Goal: Task Accomplishment & Management: Complete application form

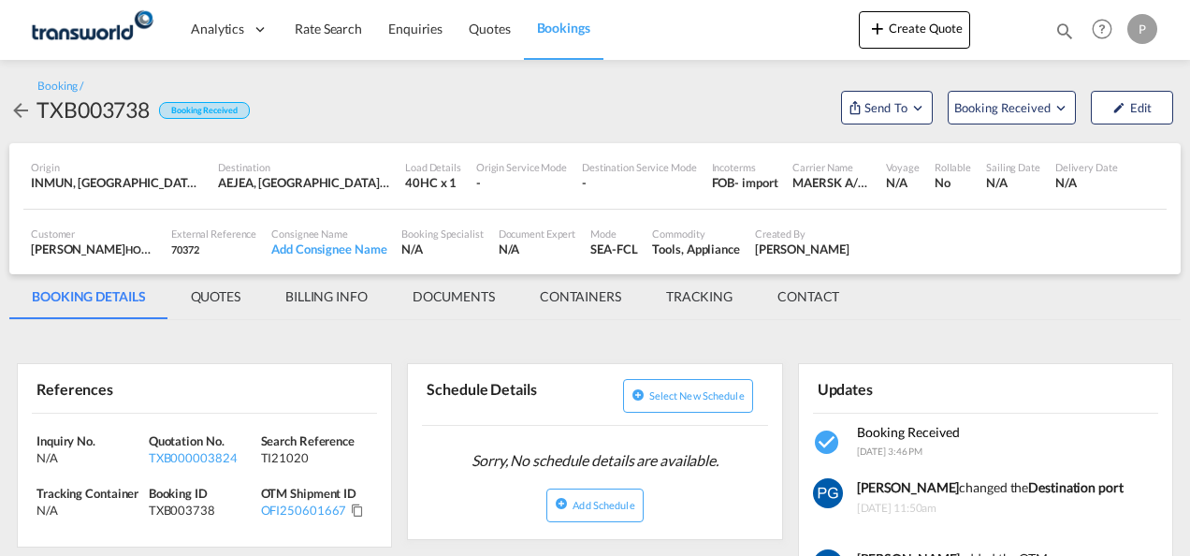
click at [902, 45] on button "Create Quote" at bounding box center [914, 29] width 111 height 37
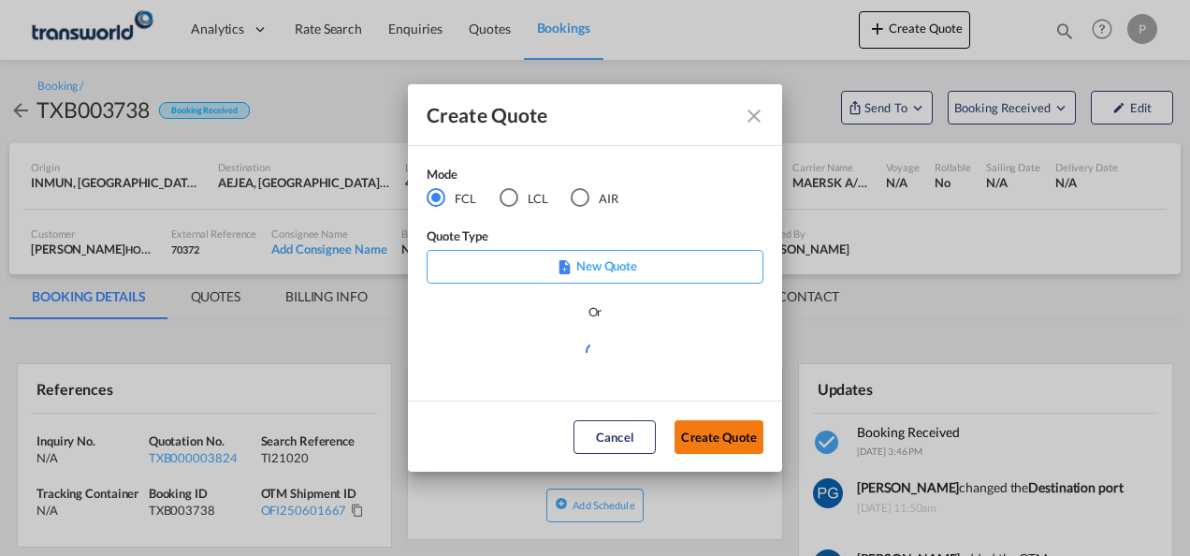
click at [706, 427] on button "Create Quote" at bounding box center [719, 437] width 89 height 34
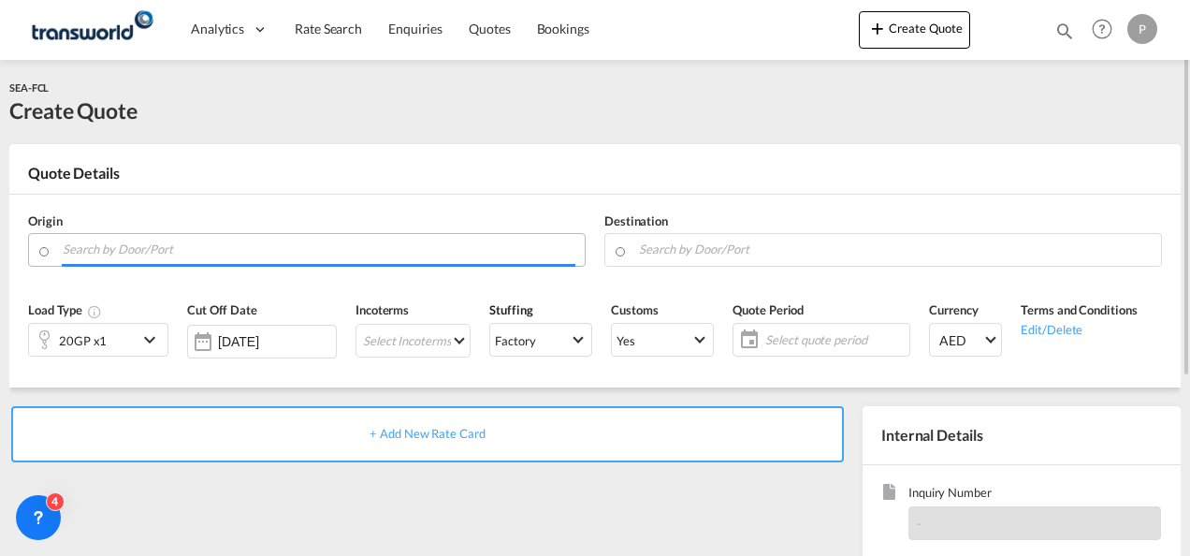
click at [285, 256] on input "Search by Door/Port" at bounding box center [319, 249] width 513 height 33
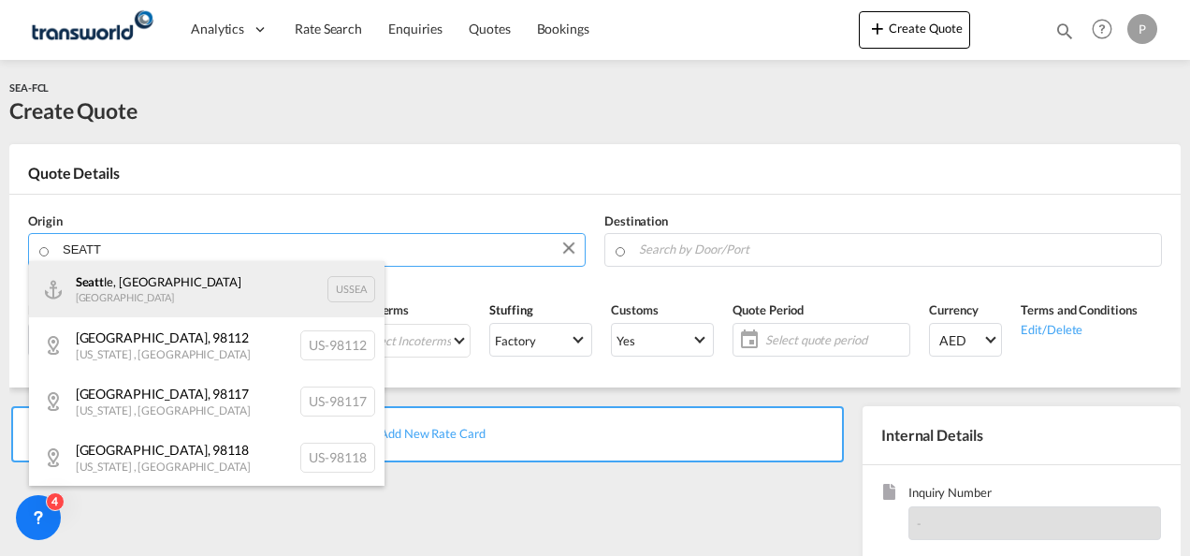
click at [238, 304] on div "Seatt le, WA United States USSEA" at bounding box center [207, 289] width 356 height 56
type input "[GEOGRAPHIC_DATA], [GEOGRAPHIC_DATA], USSEA"
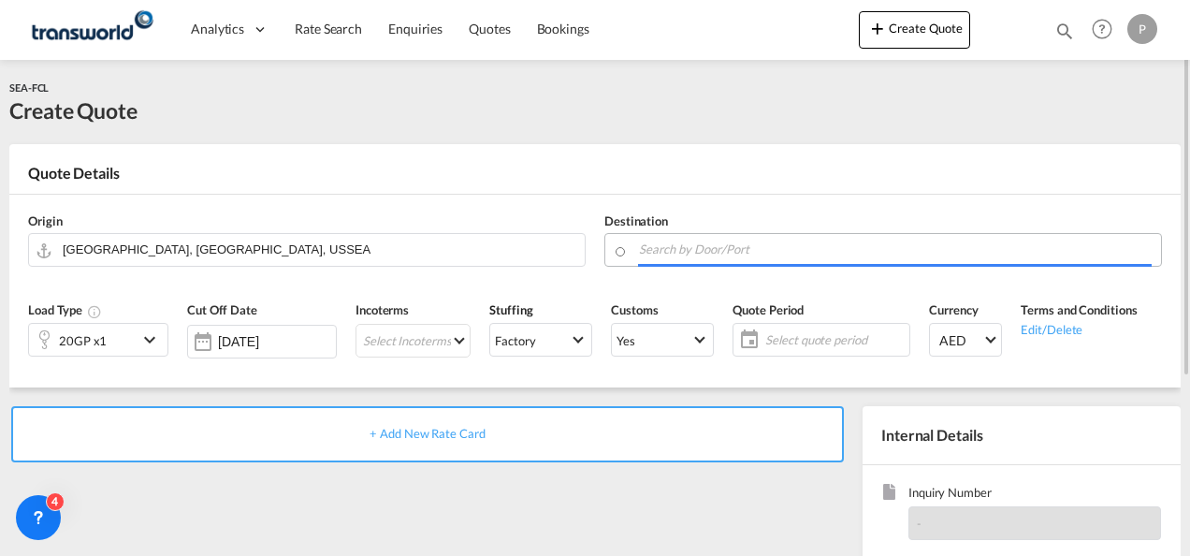
click at [712, 253] on input "Search by Door/Port" at bounding box center [895, 249] width 513 height 33
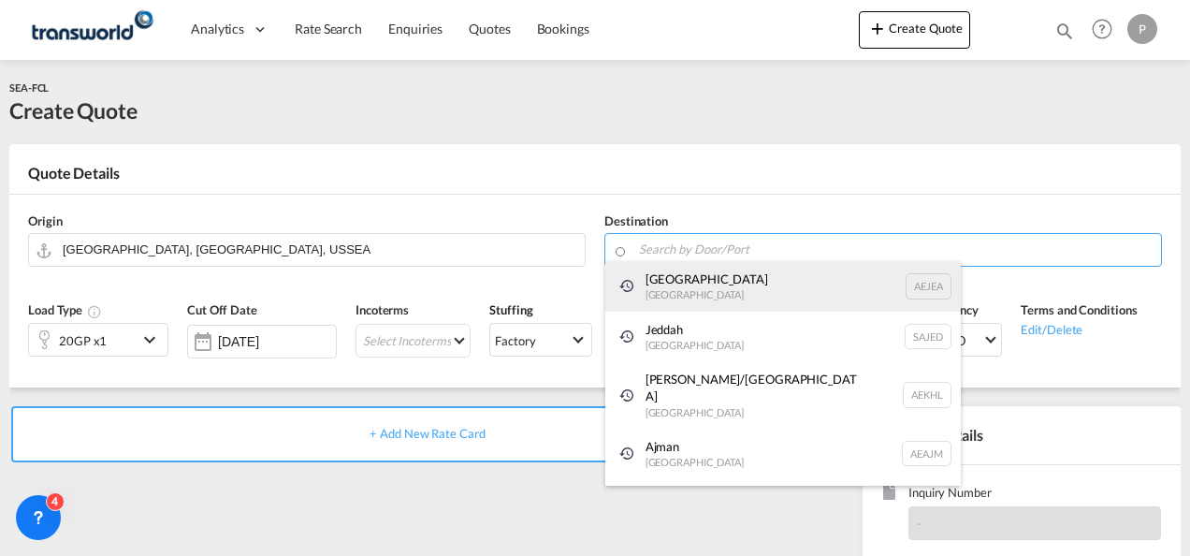
click at [703, 292] on div "[GEOGRAPHIC_DATA] [GEOGRAPHIC_DATA]" at bounding box center [783, 286] width 356 height 51
type input "[GEOGRAPHIC_DATA], [GEOGRAPHIC_DATA]"
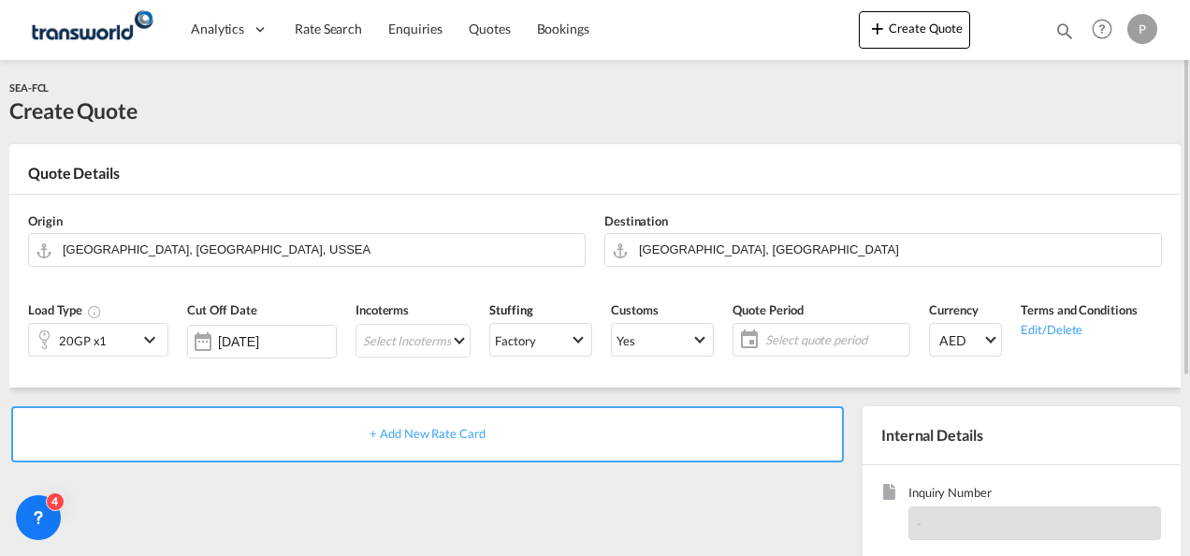
click at [105, 342] on div "20GP x1" at bounding box center [83, 340] width 109 height 32
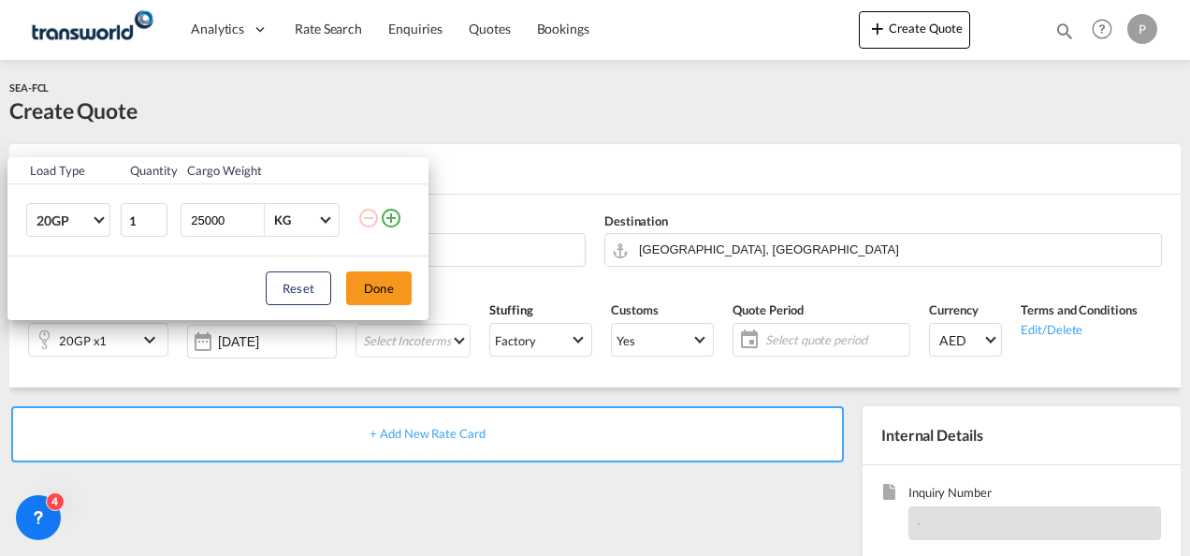
click at [506, 121] on div "Load Type Quantity Cargo Weight 20GP 20GP 40GP 40HC 45HC 20RE 40RE 40HR 20OT 40…" at bounding box center [595, 278] width 1190 height 556
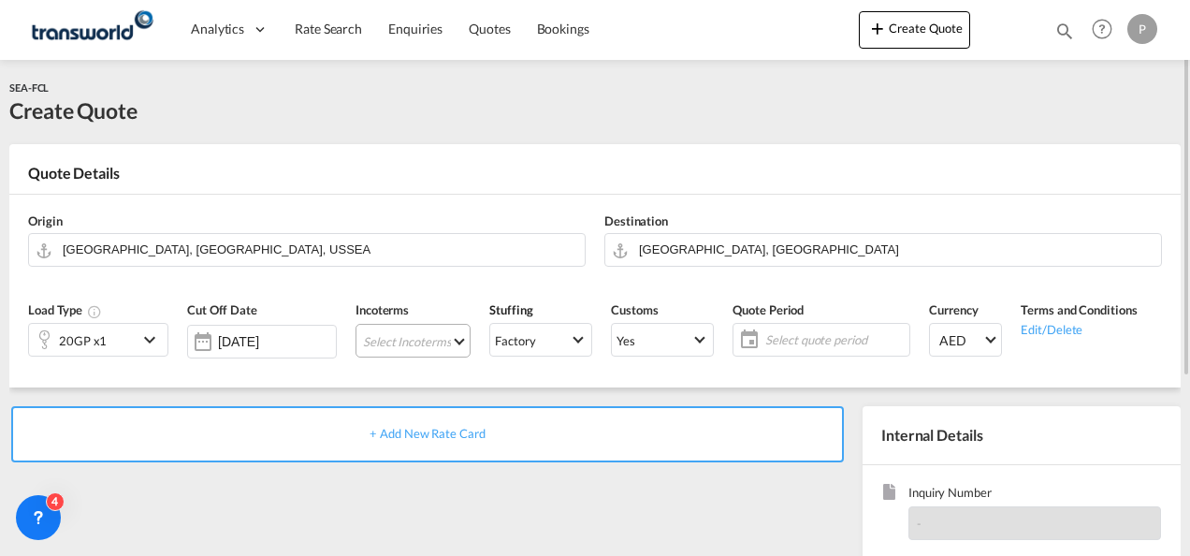
click at [379, 341] on md-select "Select Incoterms CFR - export Cost and Freight CPT - import Carrier Paid to EXW…" at bounding box center [413, 341] width 115 height 34
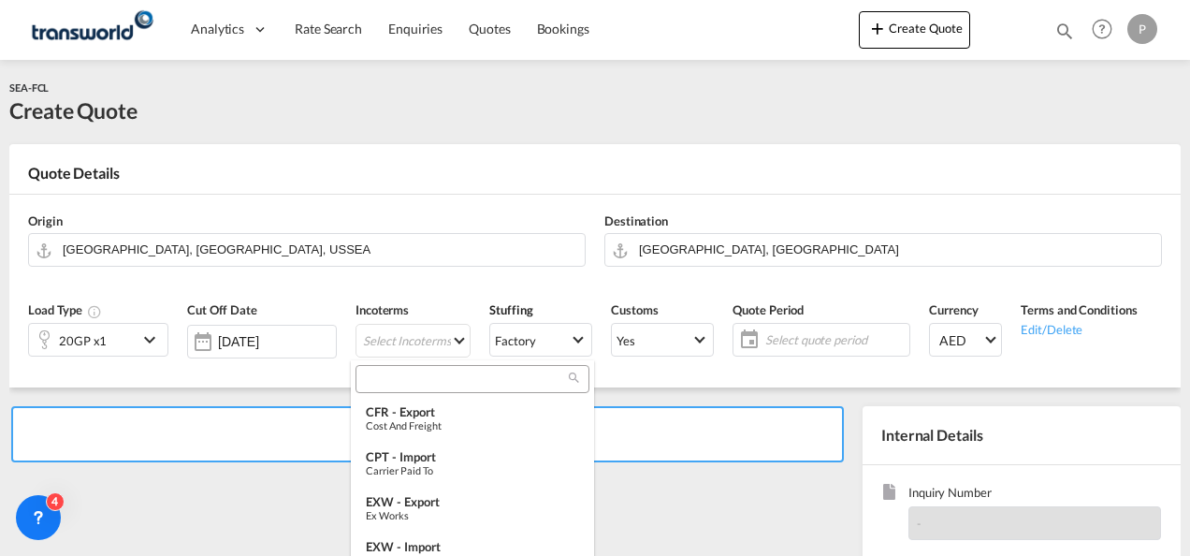
click at [382, 382] on input "search" at bounding box center [465, 378] width 208 height 17
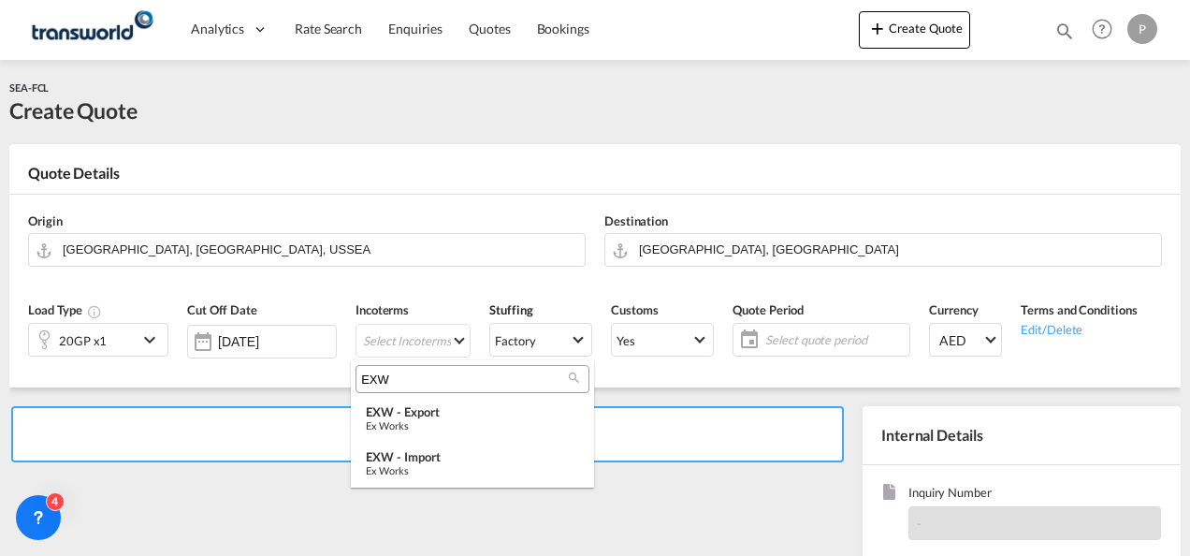
type input "EXW"
click at [784, 335] on md-backdrop at bounding box center [595, 278] width 1190 height 556
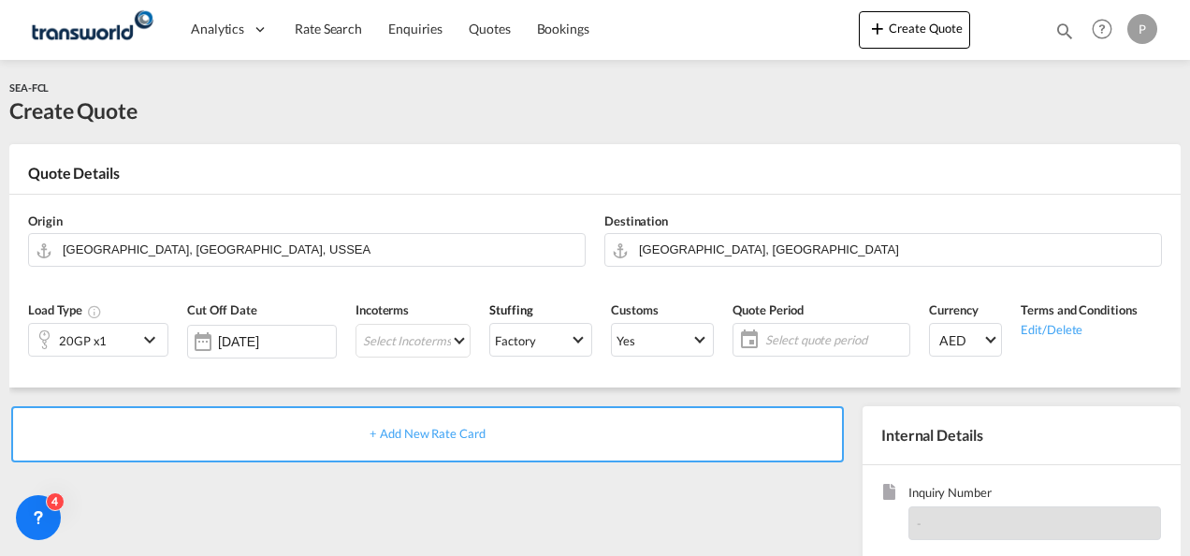
click at [784, 335] on span "Select quote period" at bounding box center [834, 339] width 139 height 17
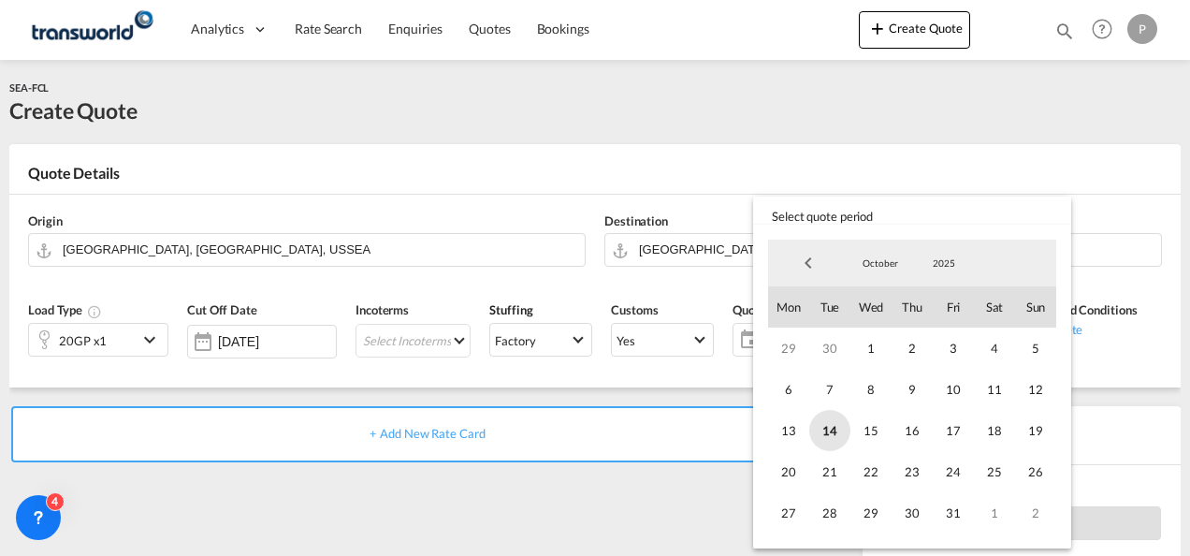
click at [842, 427] on span "14" at bounding box center [829, 430] width 41 height 41
click at [936, 503] on span "31" at bounding box center [953, 512] width 41 height 41
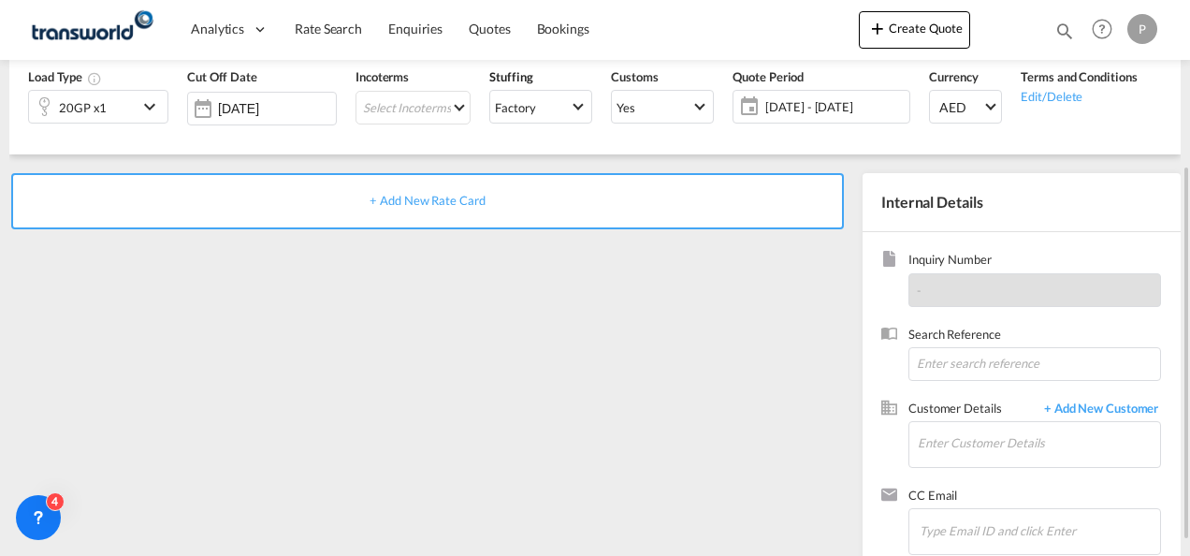
scroll to position [238, 0]
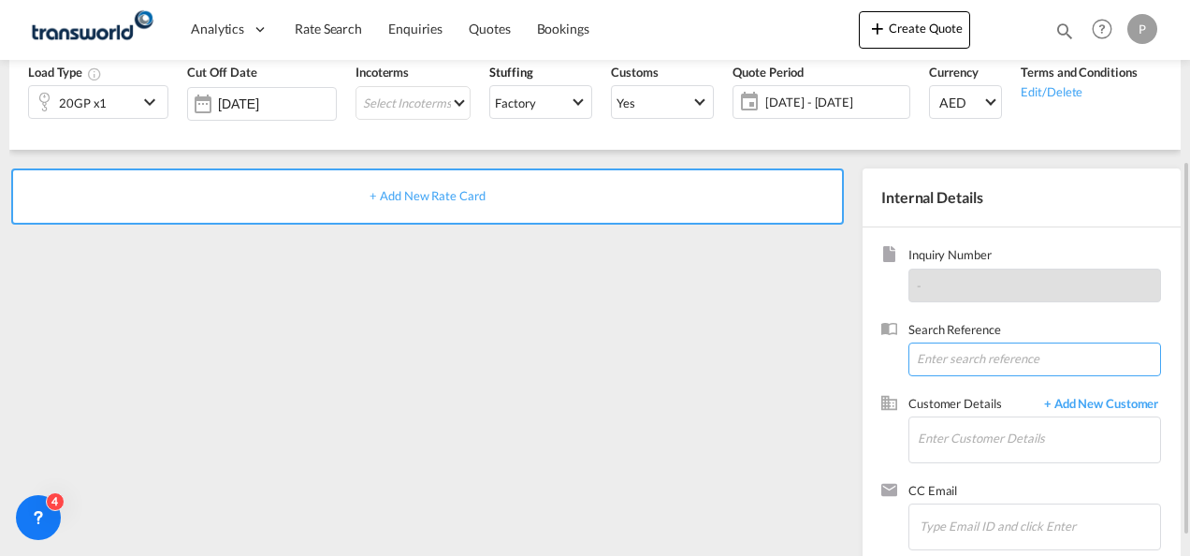
click at [947, 354] on input at bounding box center [1034, 359] width 253 height 34
type input "TWG469"
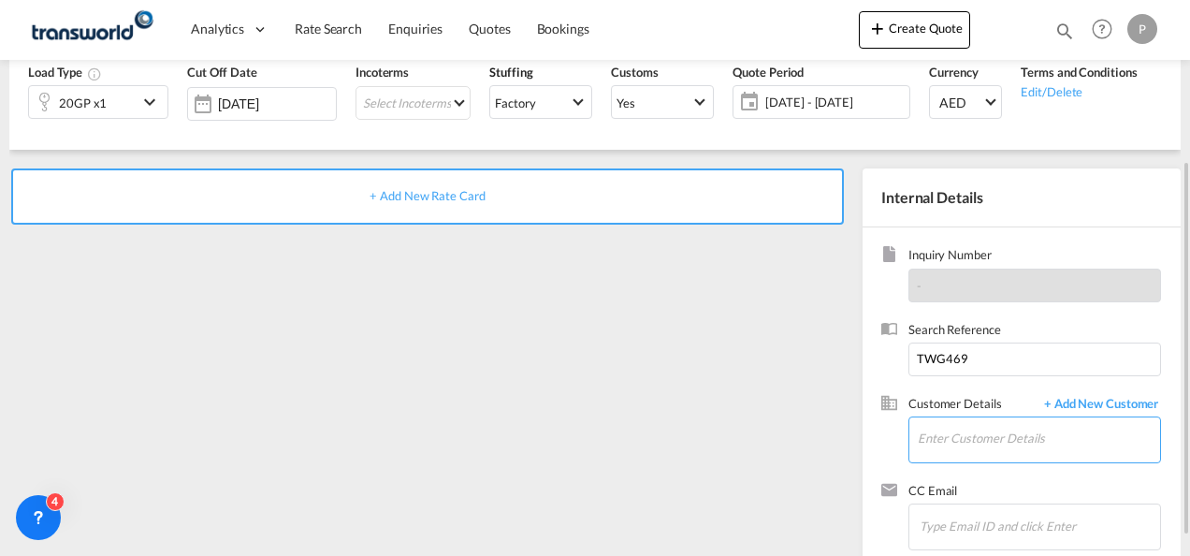
click at [958, 434] on input "Enter Customer Details" at bounding box center [1039, 438] width 242 height 42
type input "B"
click at [1100, 404] on span "+ Add New Customer" at bounding box center [1098, 406] width 126 height 22
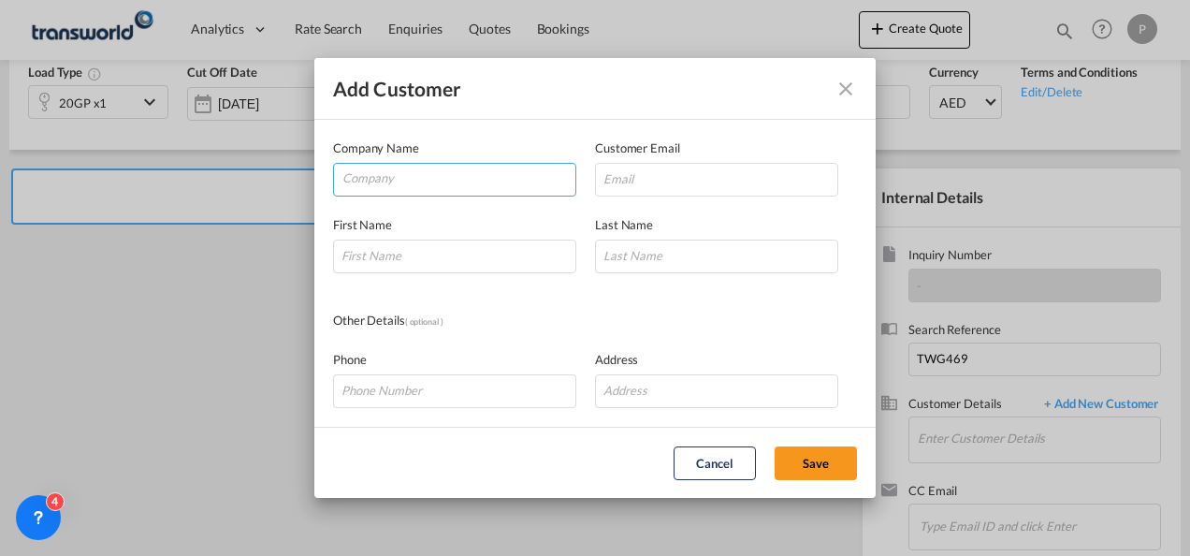
click at [492, 181] on input "Company" at bounding box center [458, 178] width 233 height 28
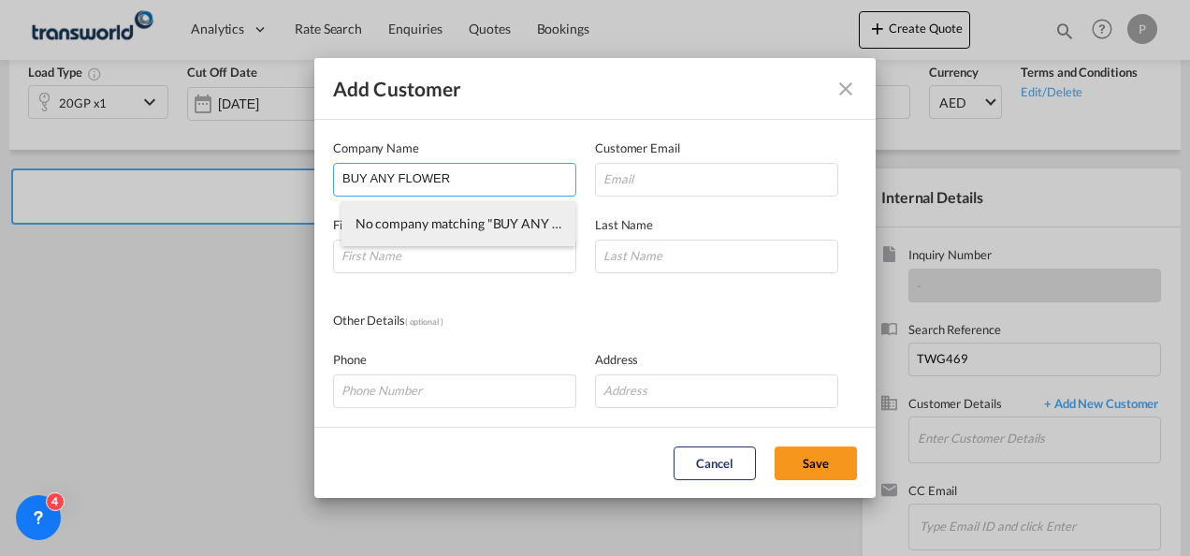
type input "BUY ANY FLOWER"
click at [487, 219] on li "No company matching "BUY ANY FLOWER" were found." at bounding box center [458, 223] width 235 height 45
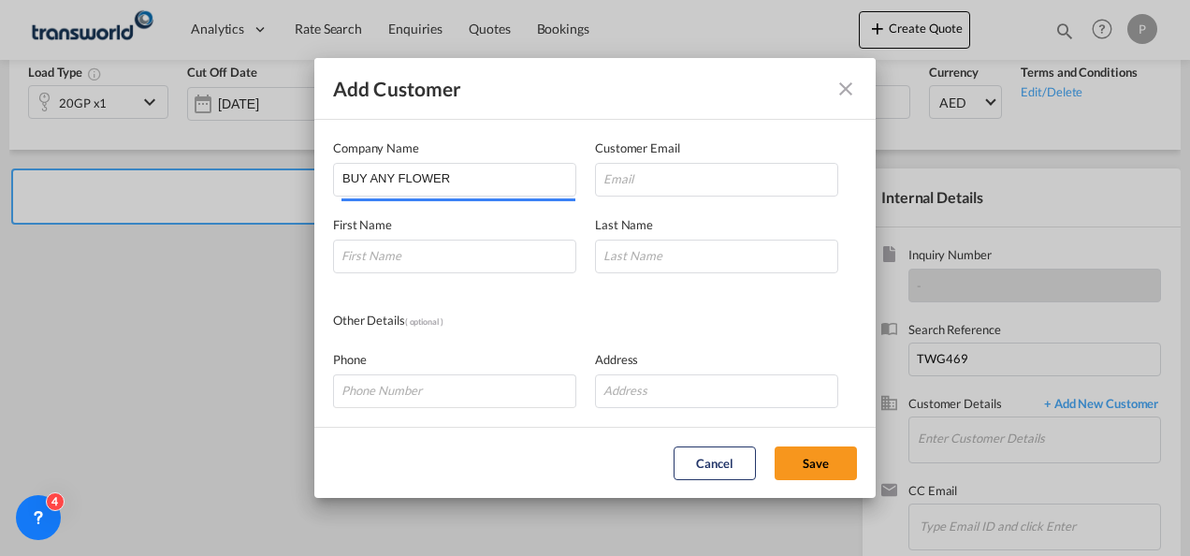
click at [127, 271] on div "Add Customer Company Name BUY ANY FLOWER Customer Email First Name Last Name Ot…" at bounding box center [595, 278] width 1190 height 556
click at [457, 183] on input "BUY ANY FLOWER" at bounding box center [458, 178] width 233 height 28
click at [832, 82] on button "Add Customer Company ..." at bounding box center [845, 88] width 37 height 37
click at [839, 87] on md-icon "icon-close" at bounding box center [846, 89] width 22 height 22
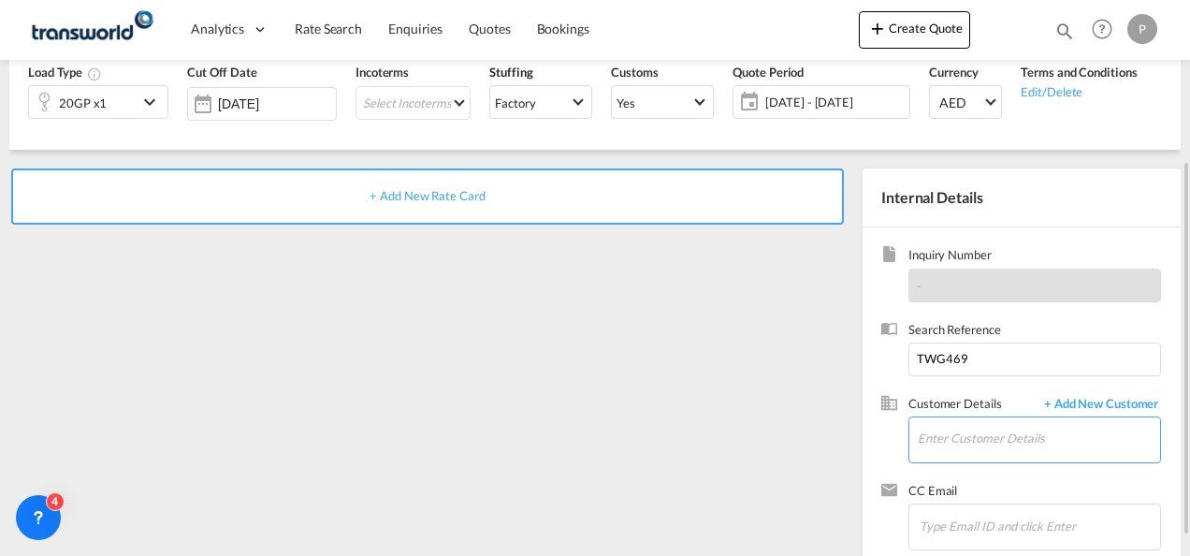
click at [940, 454] on input "Enter Customer Details" at bounding box center [1039, 438] width 242 height 42
type input "h"
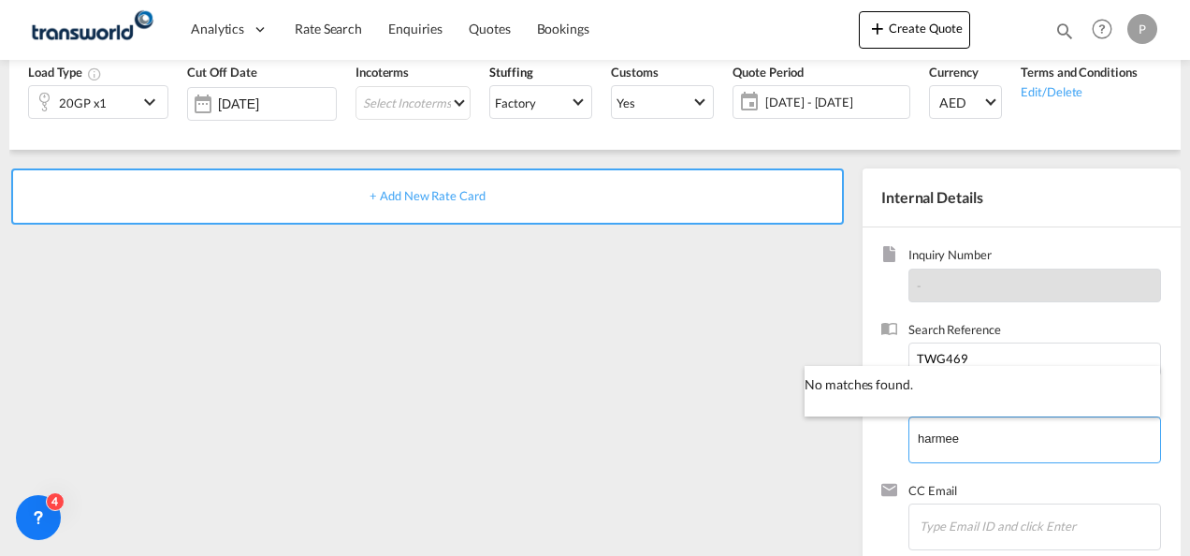
type input "harmee"
click at [969, 440] on input "harmee" at bounding box center [1039, 438] width 242 height 42
type input "baf"
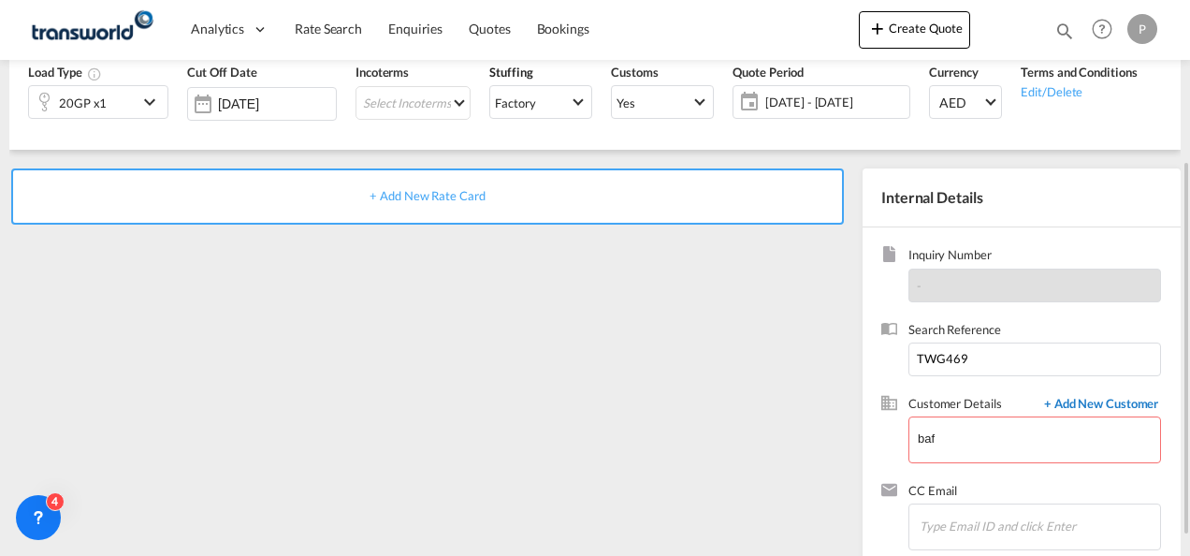
click at [1079, 410] on span "+ Add New Customer" at bounding box center [1098, 406] width 126 height 22
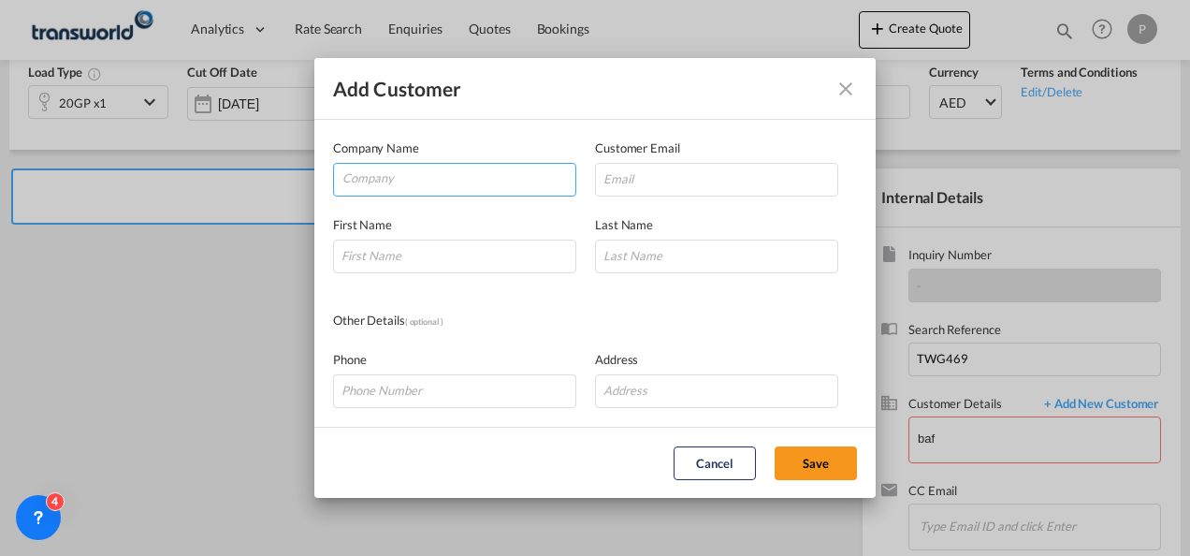
click at [439, 180] on input "Company" at bounding box center [458, 178] width 233 height 28
type input "BAF"
